Goal: Complete application form

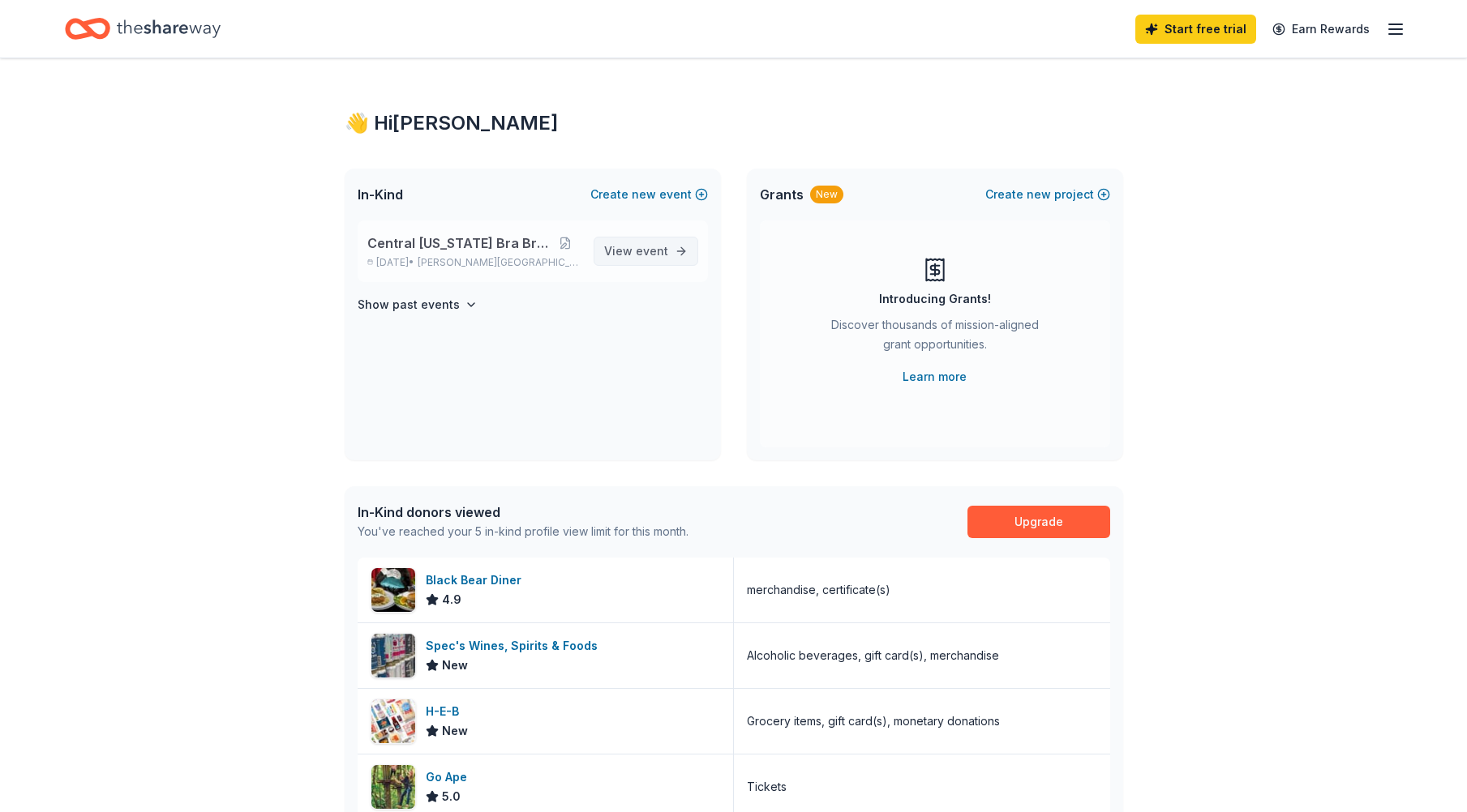
click at [639, 253] on span "event" at bounding box center [651, 251] width 32 height 14
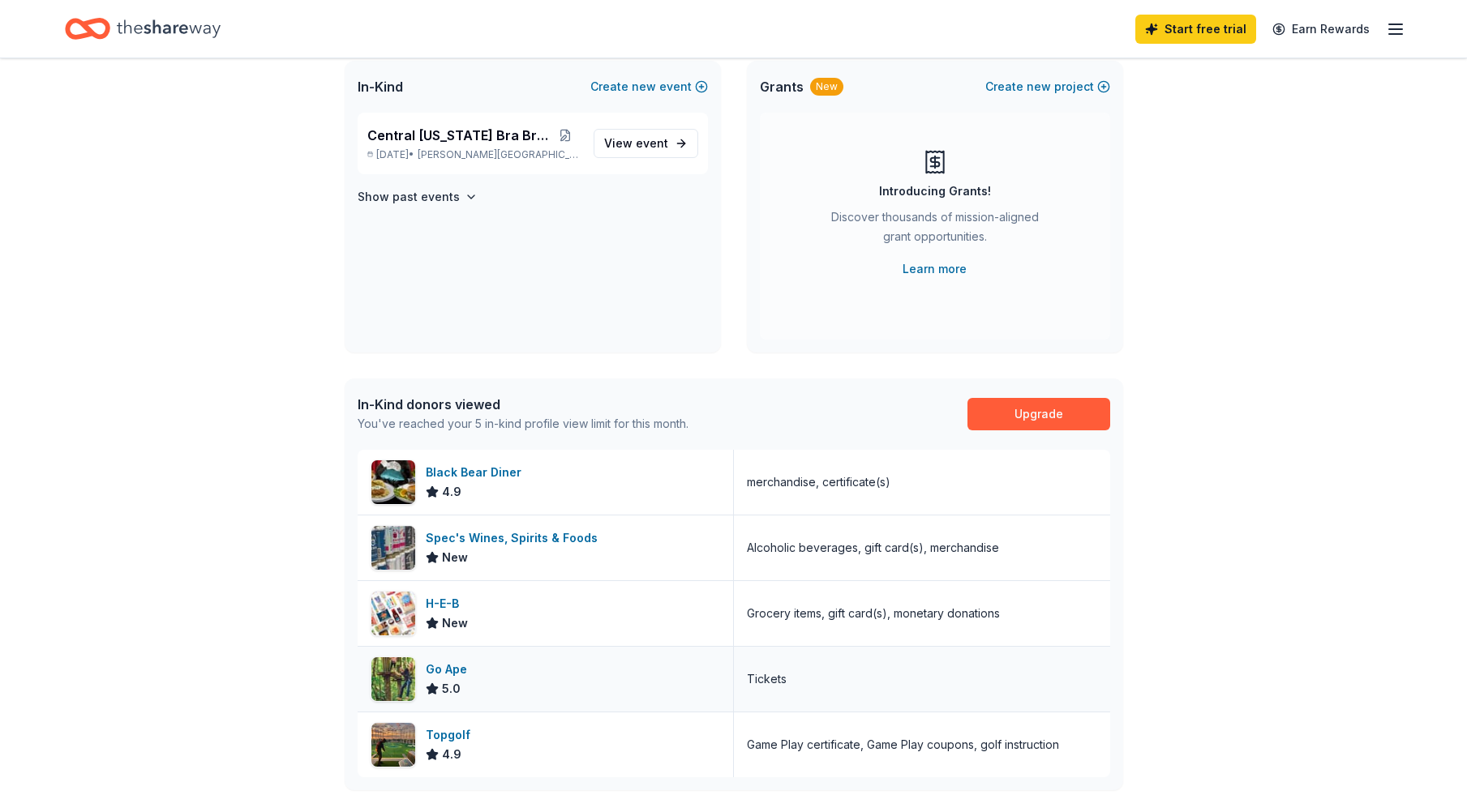
click at [459, 674] on div "Go Ape" at bounding box center [449, 669] width 48 height 19
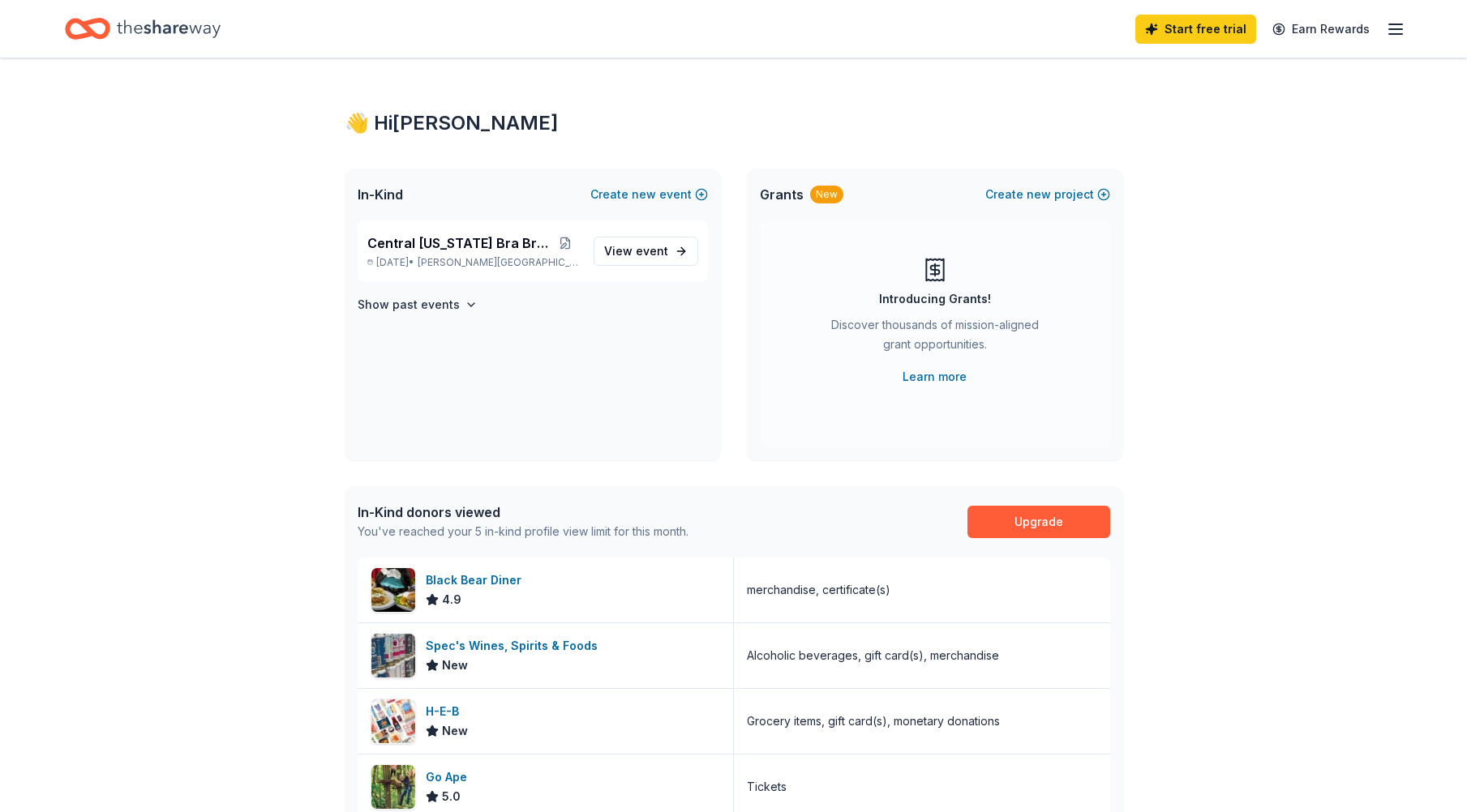
click at [1400, 26] on icon "button" at bounding box center [1395, 29] width 19 height 19
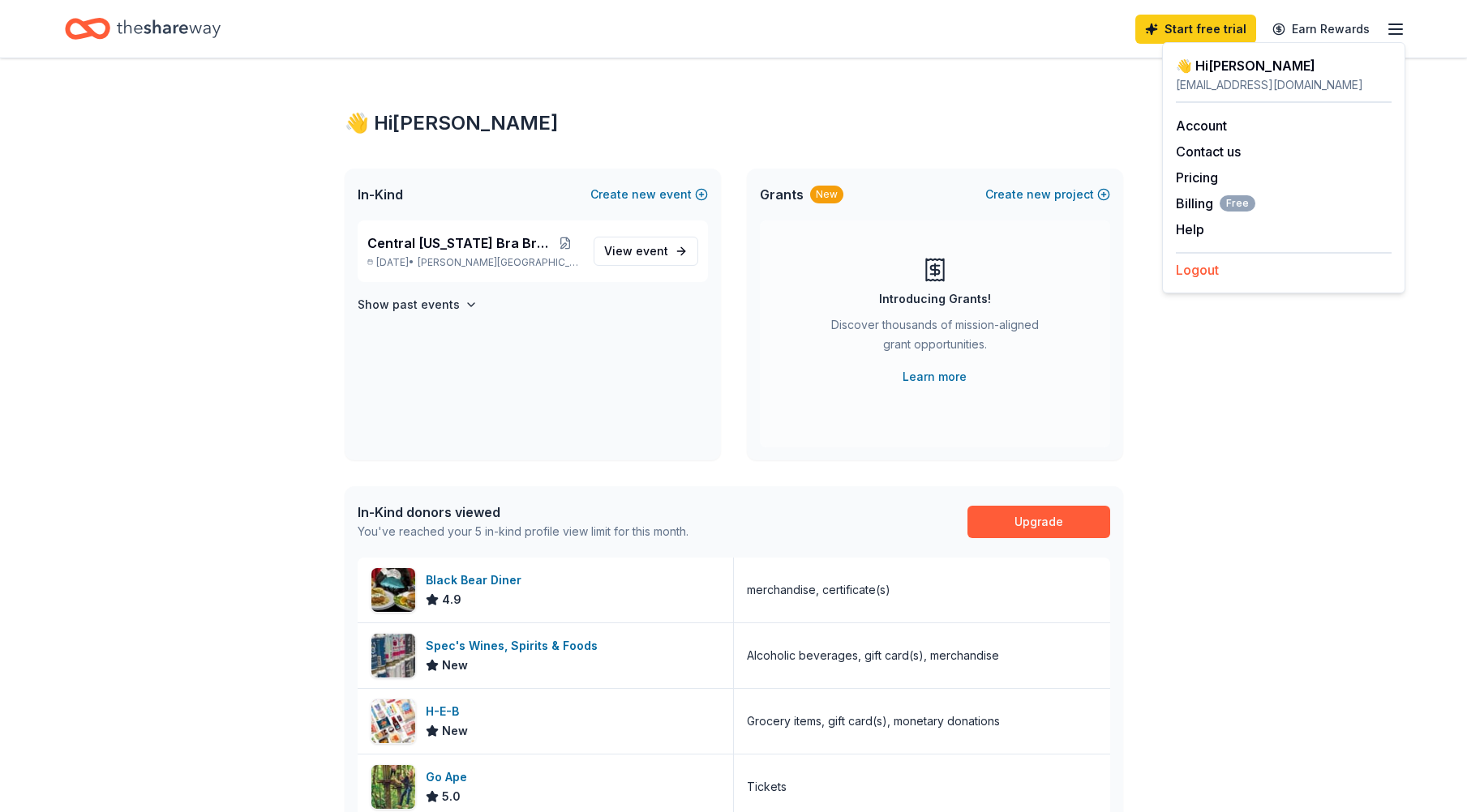
click at [1208, 272] on button "Logout" at bounding box center [1197, 270] width 43 height 19
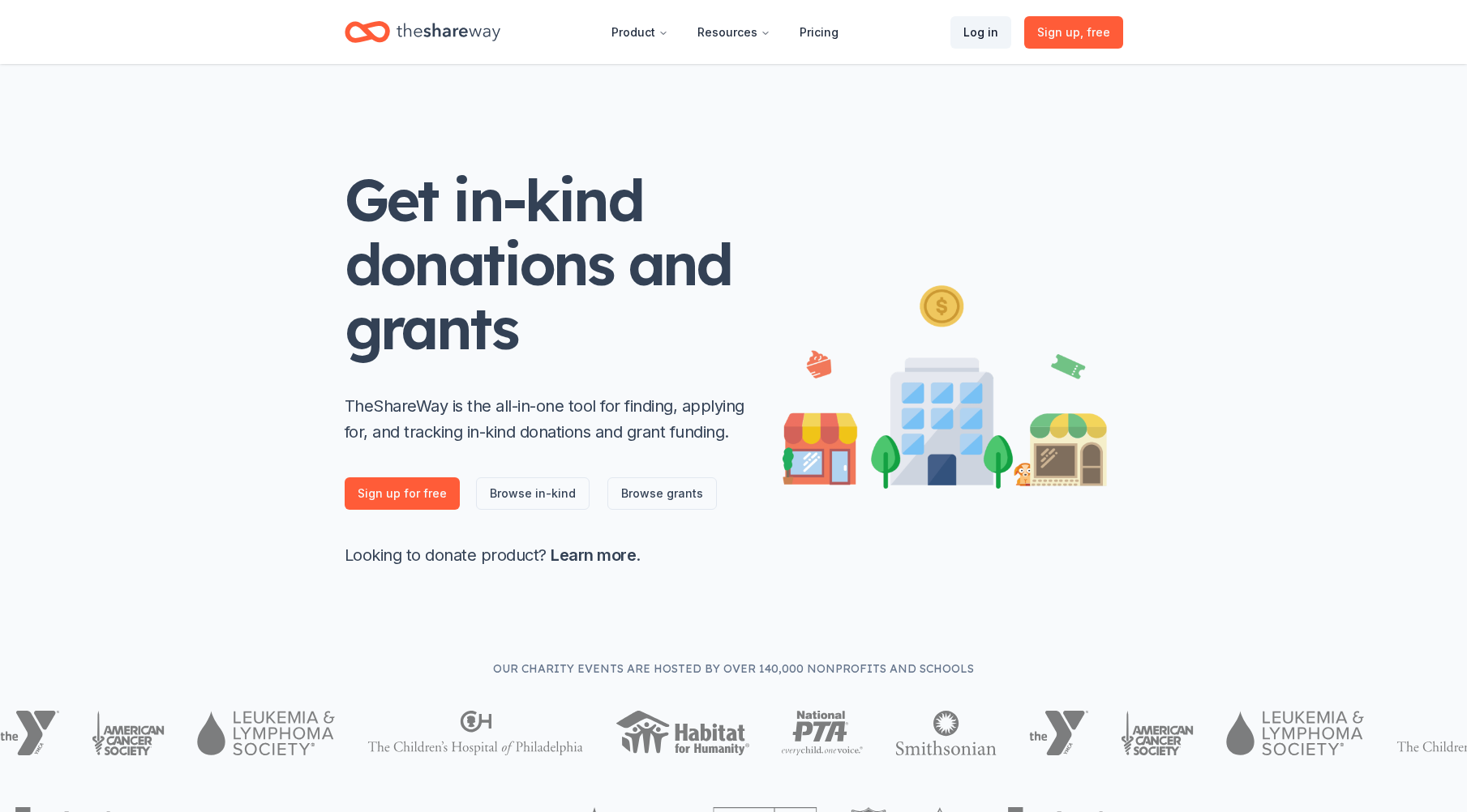
click at [977, 38] on link "Log in" at bounding box center [981, 32] width 61 height 32
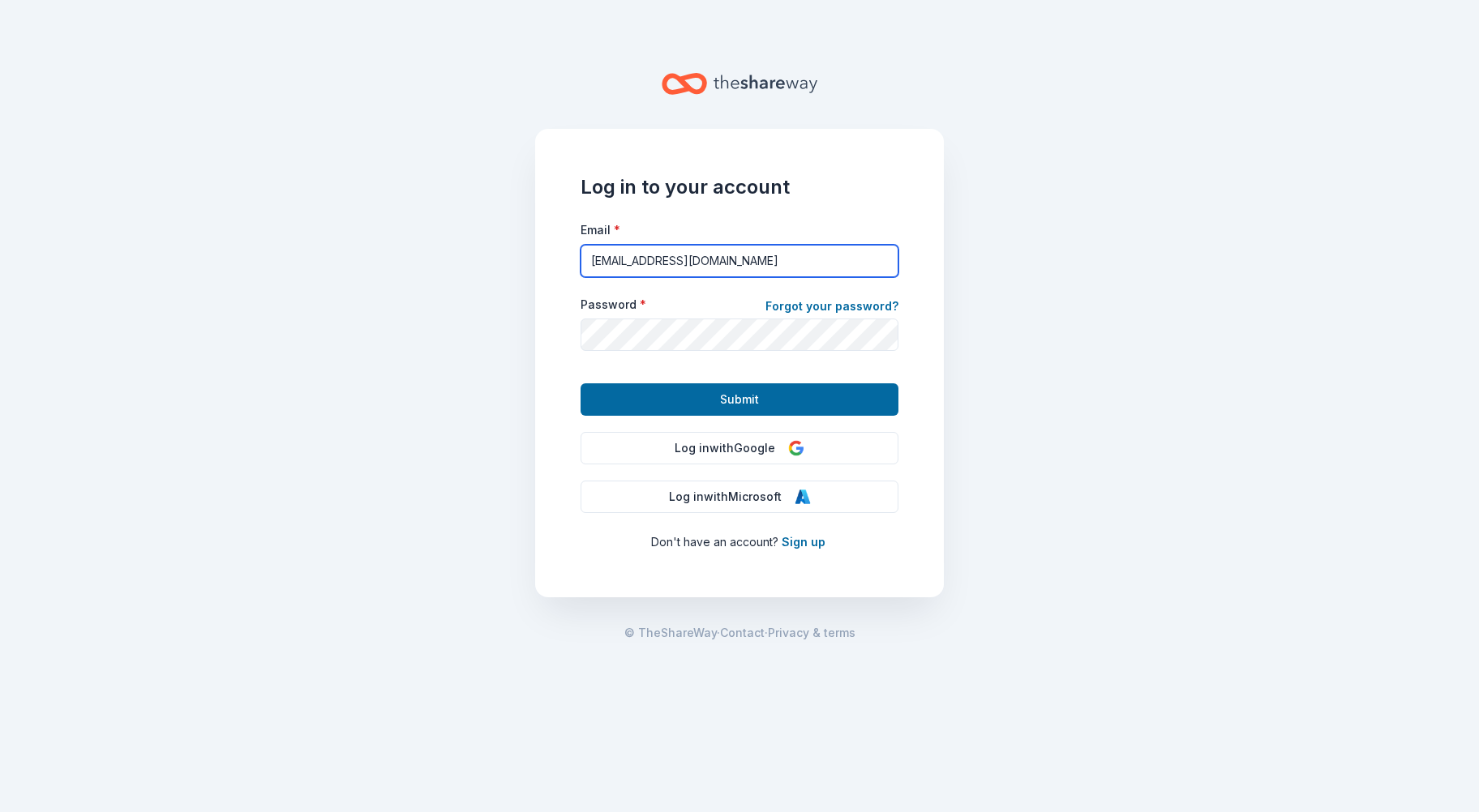
click at [784, 263] on input "[EMAIL_ADDRESS][DOMAIN_NAME]" at bounding box center [739, 260] width 317 height 32
type input "[EMAIL_ADDRESS][DOMAIN_NAME]"
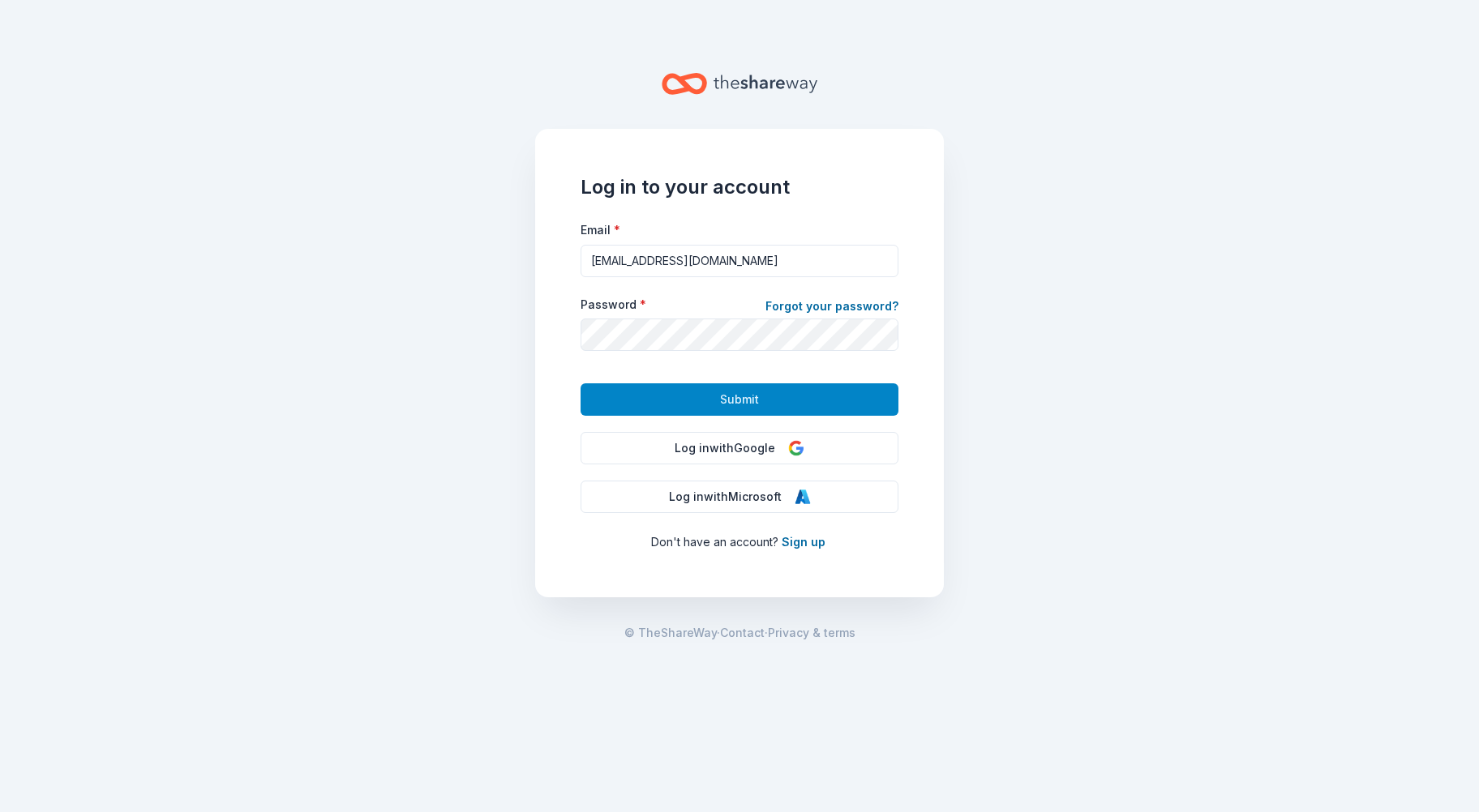
click at [757, 401] on span "Submit" at bounding box center [739, 400] width 39 height 19
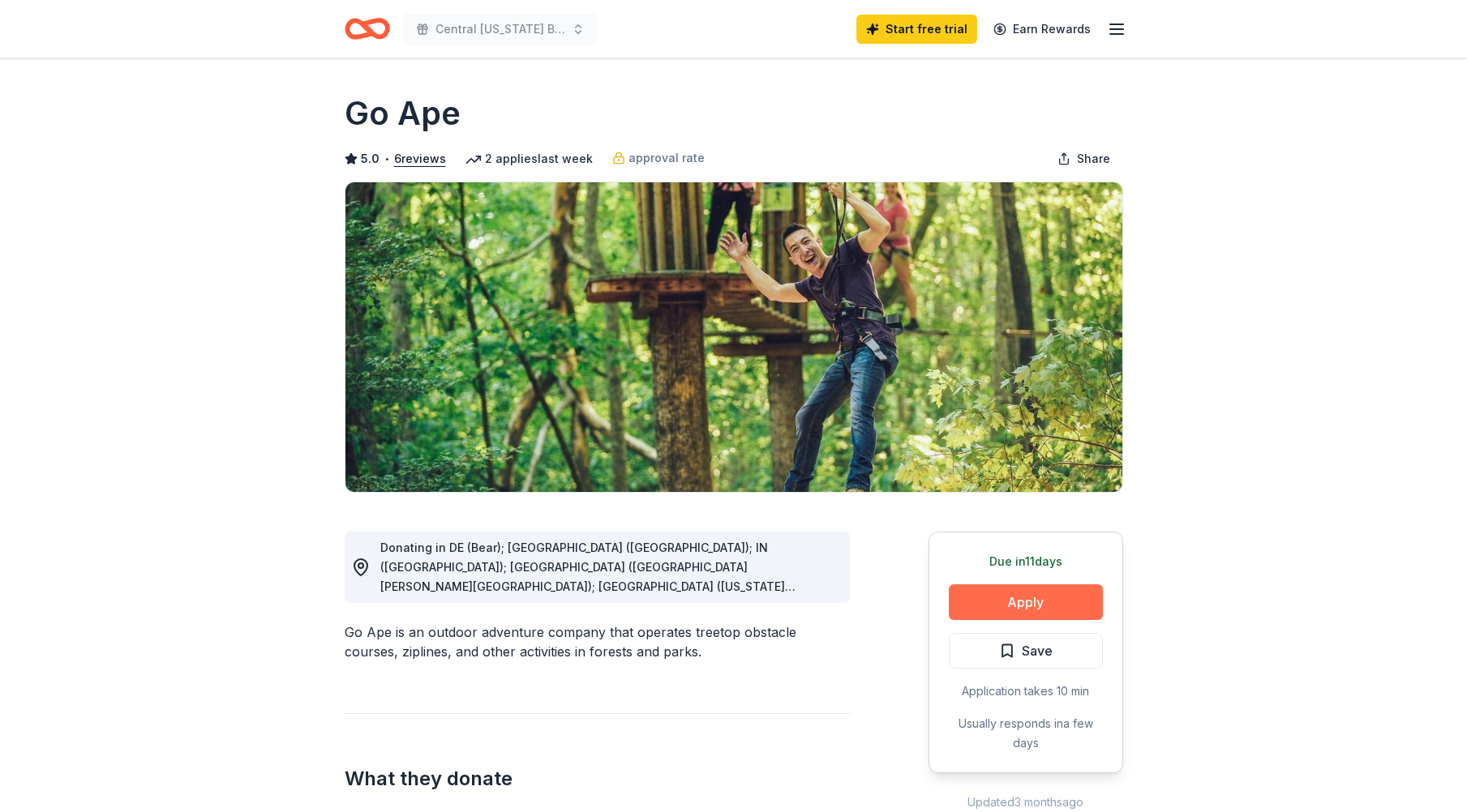
click at [1031, 600] on button "Apply" at bounding box center [1026, 602] width 154 height 35
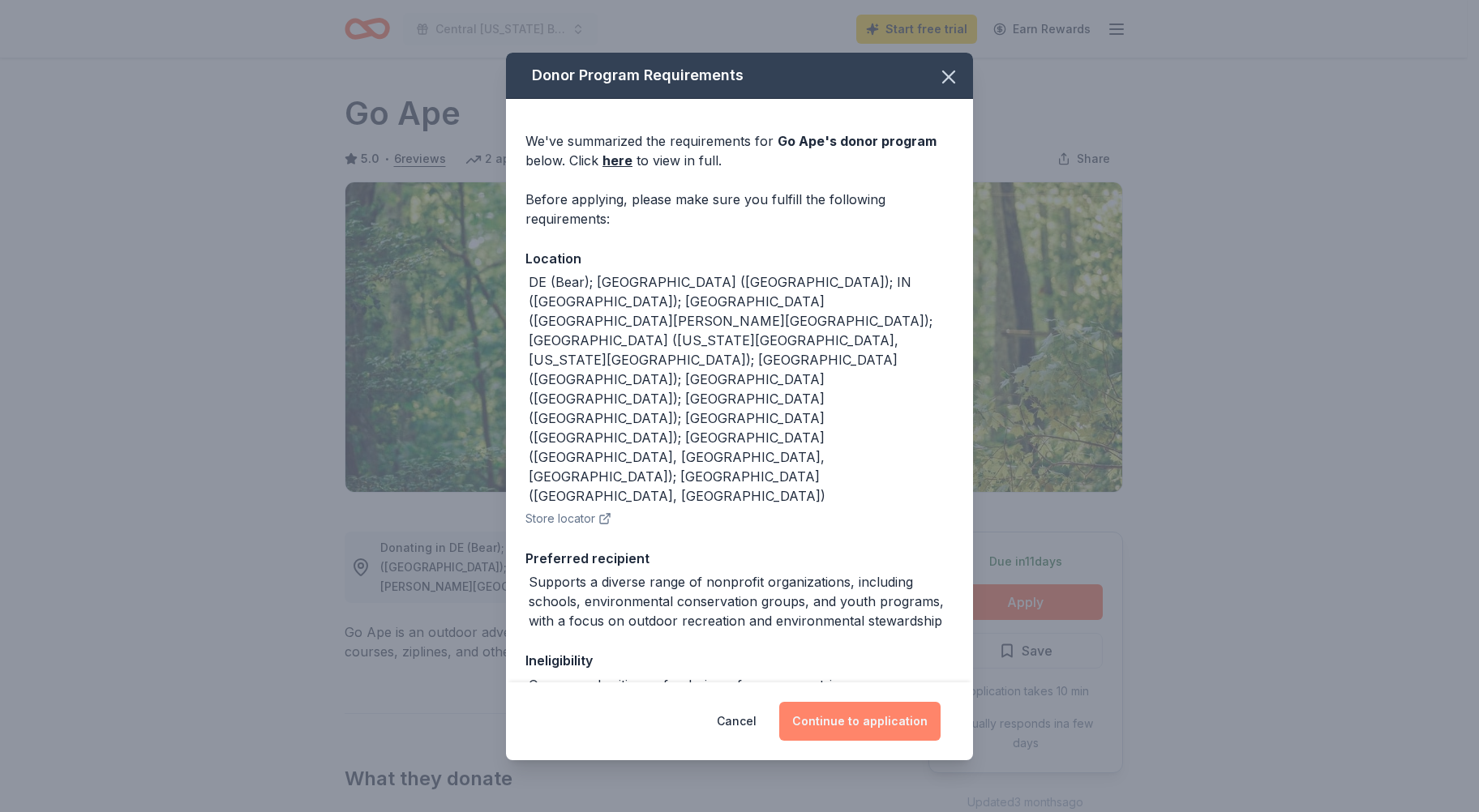
click at [842, 721] on button "Continue to application" at bounding box center [860, 721] width 162 height 39
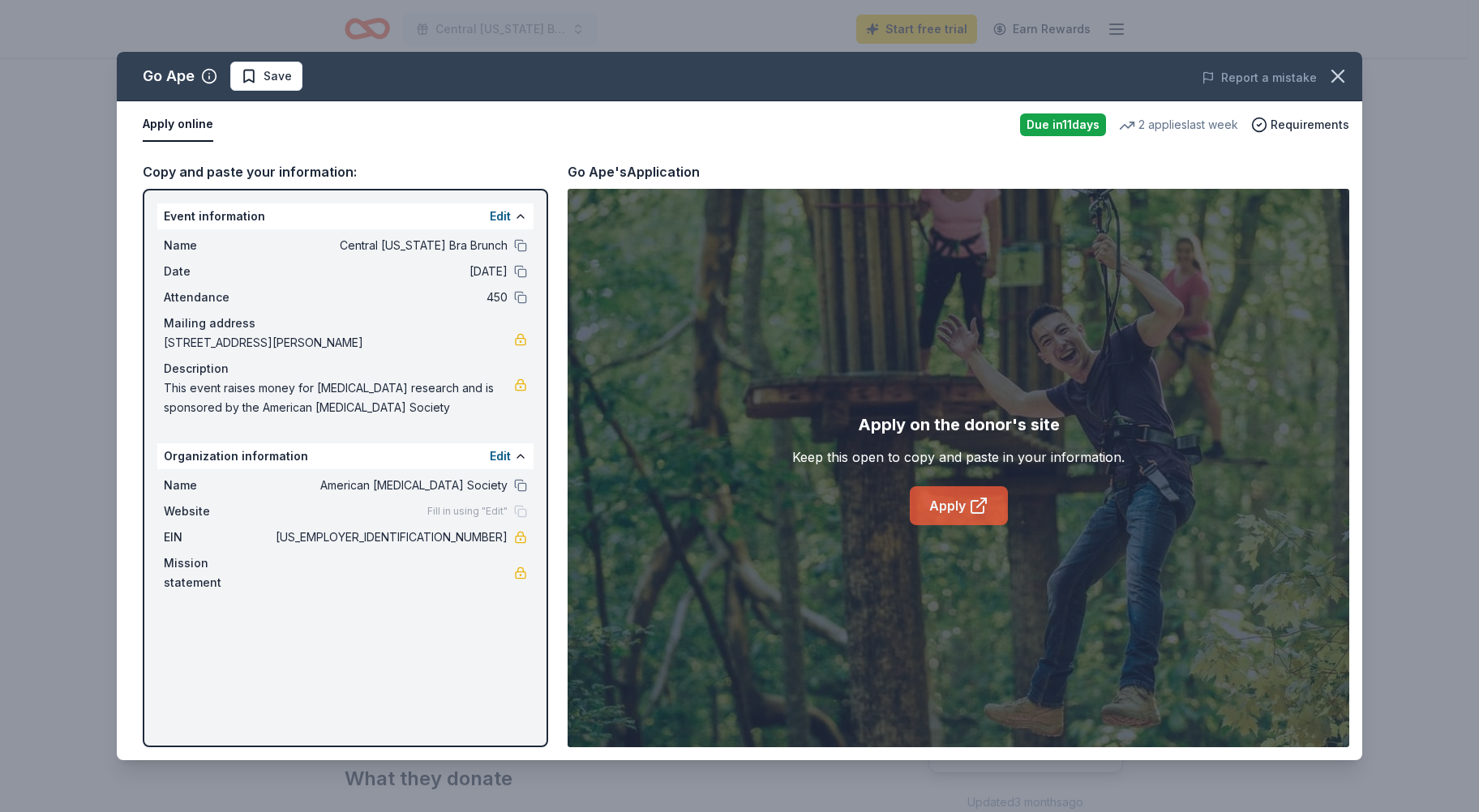
click at [980, 519] on link "Apply" at bounding box center [958, 505] width 98 height 39
click at [952, 507] on link "Apply" at bounding box center [958, 505] width 98 height 39
